Goal: Navigation & Orientation: Find specific page/section

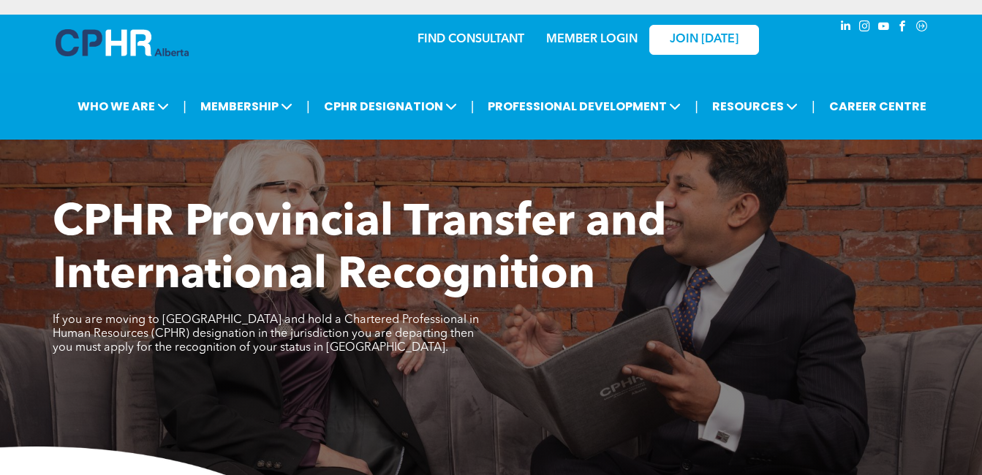
click at [620, 45] on link "MEMBER LOGIN" at bounding box center [591, 40] width 91 height 12
click at [610, 41] on link "MEMBER LOGIN" at bounding box center [591, 40] width 91 height 12
